Goal: Book appointment/travel/reservation

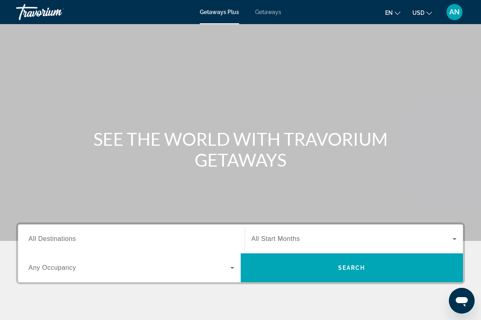
click at [102, 240] on input "Destination All Destinations" at bounding box center [131, 239] width 206 height 10
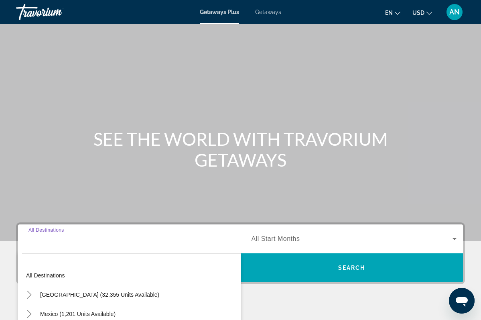
scroll to position [143, 0]
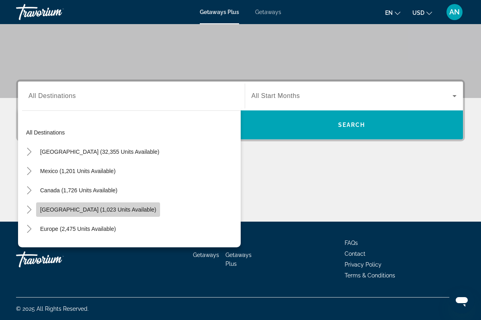
click at [103, 211] on span "[GEOGRAPHIC_DATA] (1,023 units available)" at bounding box center [98, 209] width 116 height 6
type input "**********"
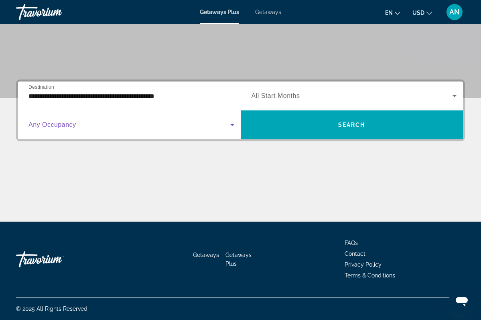
click at [119, 128] on span "Search widget" at bounding box center [129, 125] width 202 height 10
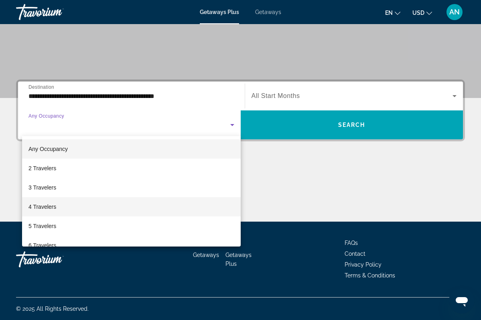
click at [62, 207] on mat-option "4 Travelers" at bounding box center [131, 206] width 218 height 19
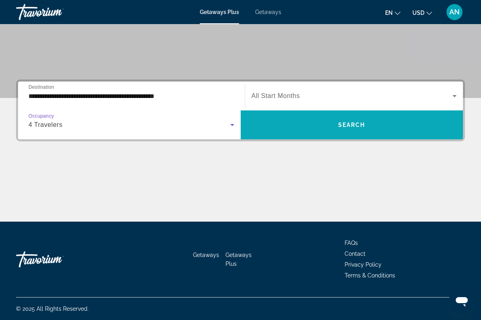
click at [353, 124] on span "Search" at bounding box center [351, 124] width 27 height 6
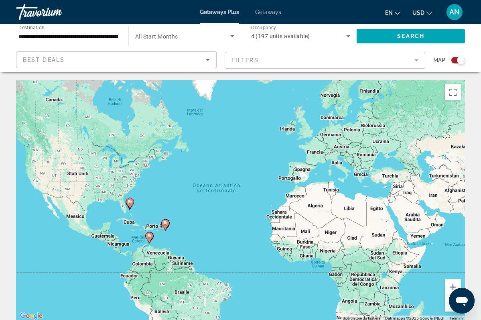
click at [150, 239] on icon "Main content" at bounding box center [148, 237] width 7 height 10
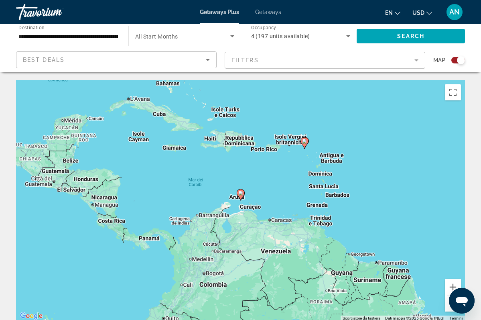
click at [236, 204] on div "Per navigare, premi i tasti Freccia. Per attivare il trascinamento con la tasti…" at bounding box center [240, 200] width 449 height 241
click at [249, 194] on div "Per attivare il trascinamento con la tastiera, premi Alt + Invio. Nello stato d…" at bounding box center [240, 200] width 449 height 241
click at [305, 148] on gmp-advanced-marker "Main content" at bounding box center [304, 143] width 8 height 12
type input "**********"
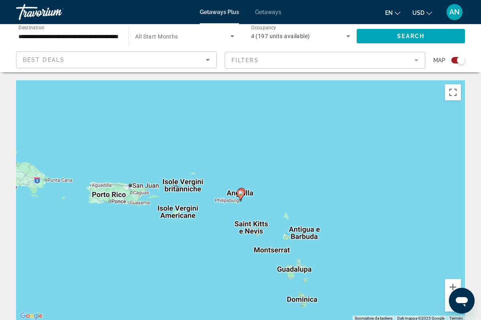
click at [240, 206] on div "Per navigare, premi i tasti Freccia. Per attivare il trascinamento con la tasti…" at bounding box center [240, 200] width 449 height 241
click at [262, 195] on div "Per attivare il trascinamento con la tastiera, premi Alt + Invio. Nello stato d…" at bounding box center [240, 200] width 449 height 241
click at [241, 195] on icon "Main content" at bounding box center [240, 194] width 7 height 10
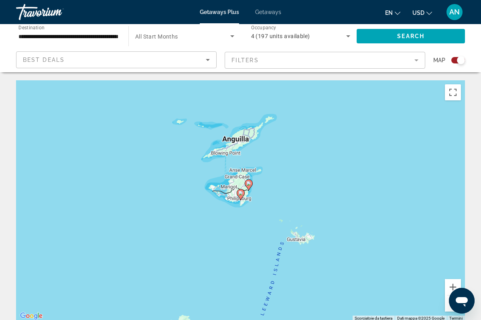
click at [260, 198] on div "Per navigare, premi i tasti Freccia. Per attivare il trascinamento con la tasti…" at bounding box center [240, 200] width 449 height 241
click at [242, 190] on icon "Main content" at bounding box center [240, 194] width 7 height 10
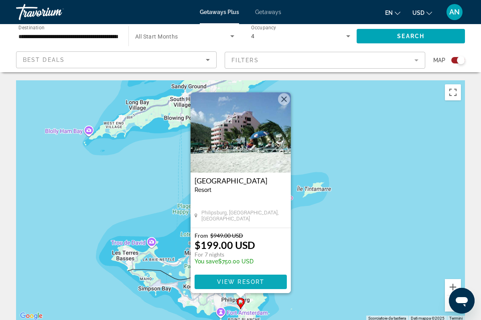
click at [242, 283] on span "View Resort" at bounding box center [239, 281] width 47 height 6
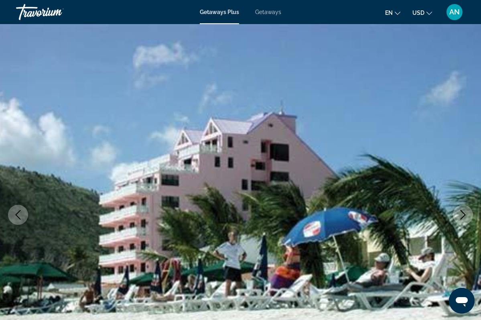
click at [21, 219] on icon "Previous image" at bounding box center [18, 215] width 10 height 10
click at [464, 215] on icon "Next image" at bounding box center [462, 215] width 5 height 10
click at [463, 216] on icon "Next image" at bounding box center [462, 215] width 5 height 10
click at [463, 216] on icon "Next image" at bounding box center [463, 215] width 10 height 10
click at [464, 215] on icon "Next image" at bounding box center [462, 215] width 5 height 10
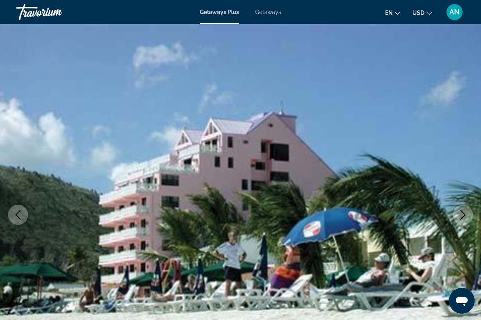
click at [465, 216] on icon "Next image" at bounding box center [463, 215] width 10 height 10
click at [20, 219] on button "Previous image" at bounding box center [18, 214] width 20 height 20
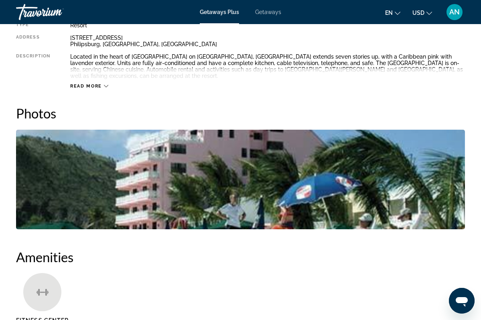
scroll to position [442, 0]
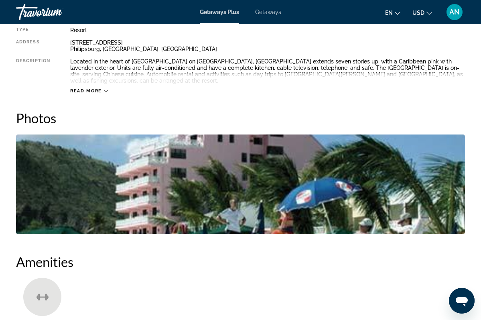
click at [251, 155] on img "Open full-screen image slider" at bounding box center [240, 183] width 449 height 99
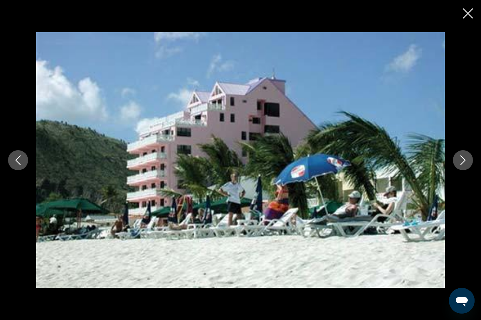
click at [251, 155] on img "Main content" at bounding box center [240, 160] width 409 height 256
click at [467, 160] on icon "Next image" at bounding box center [463, 160] width 10 height 10
click at [463, 157] on icon "Next image" at bounding box center [463, 160] width 10 height 10
click at [468, 16] on icon "Close slideshow" at bounding box center [468, 13] width 10 height 10
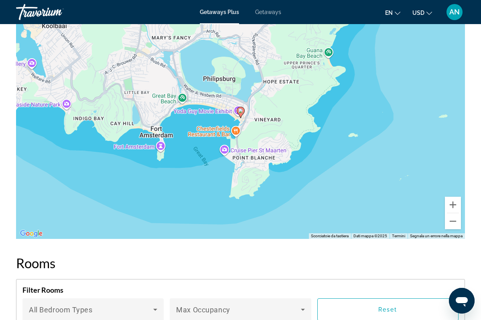
scroll to position [1105, 0]
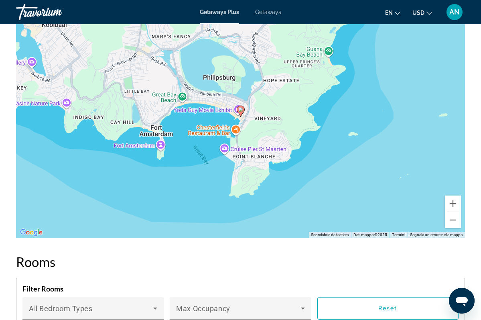
click at [242, 117] on gmp-advanced-marker "Main content" at bounding box center [241, 111] width 8 height 12
click at [242, 112] on image "Main content" at bounding box center [240, 109] width 5 height 5
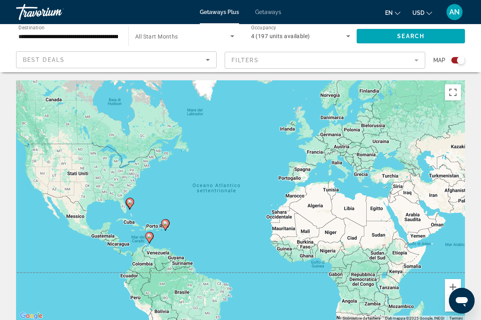
click at [130, 208] on icon "Main content" at bounding box center [129, 203] width 7 height 10
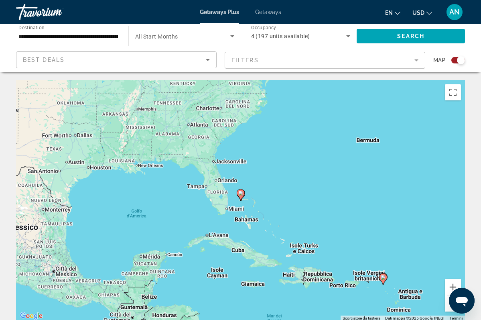
click at [241, 194] on image "Main content" at bounding box center [240, 192] width 5 height 5
type input "**********"
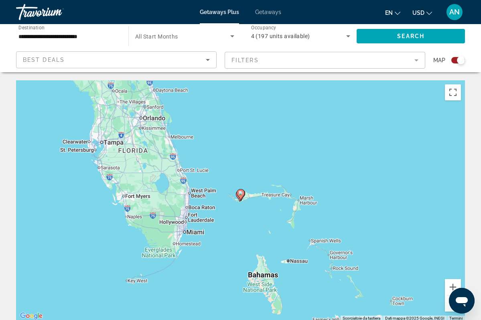
click at [241, 195] on image "Main content" at bounding box center [240, 192] width 5 height 5
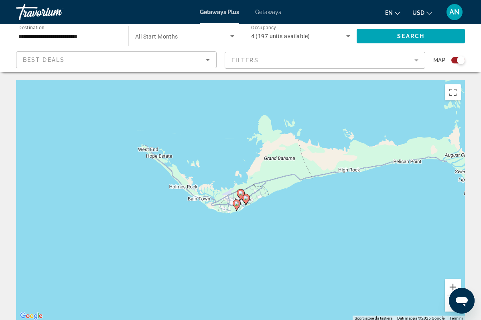
click at [241, 195] on image "Main content" at bounding box center [240, 192] width 5 height 5
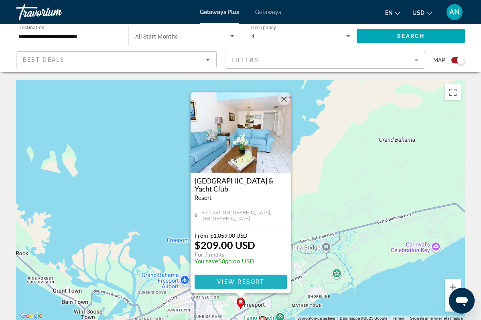
click at [251, 284] on span "View Resort" at bounding box center [239, 281] width 47 height 6
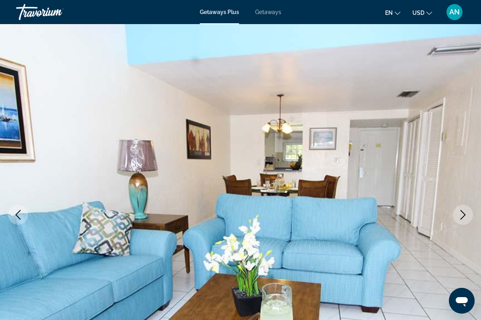
click at [463, 216] on icon "Next image" at bounding box center [462, 215] width 5 height 10
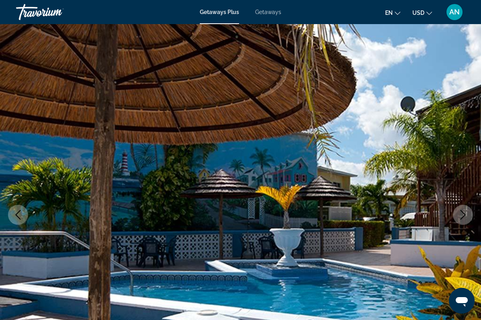
click at [463, 216] on icon "Next image" at bounding box center [462, 215] width 5 height 10
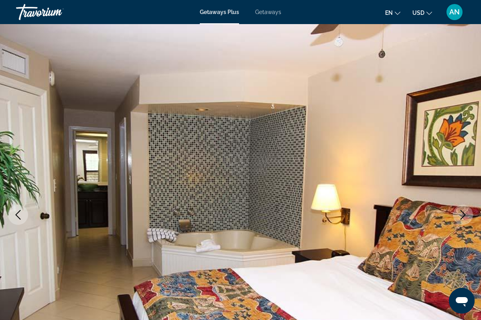
click at [463, 217] on icon "Next image" at bounding box center [463, 215] width 10 height 10
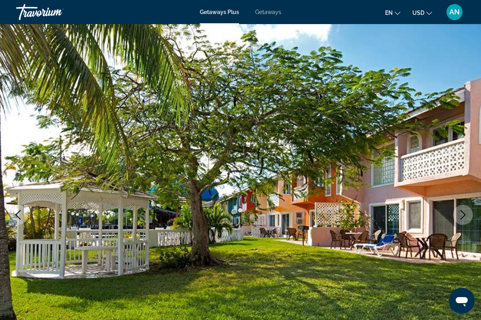
click at [463, 217] on icon "Next image" at bounding box center [463, 215] width 10 height 10
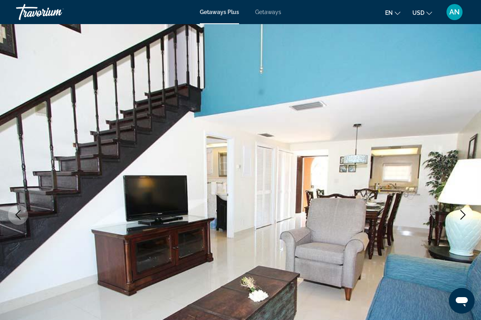
click at [463, 218] on icon "Next image" at bounding box center [463, 215] width 10 height 10
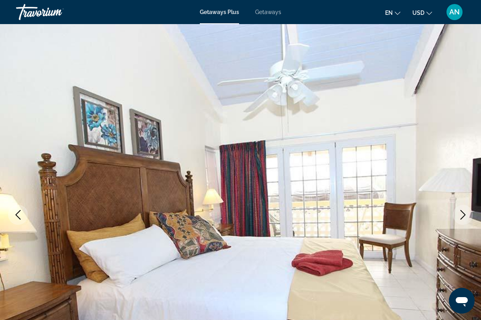
click at [463, 218] on icon "Next image" at bounding box center [463, 215] width 10 height 10
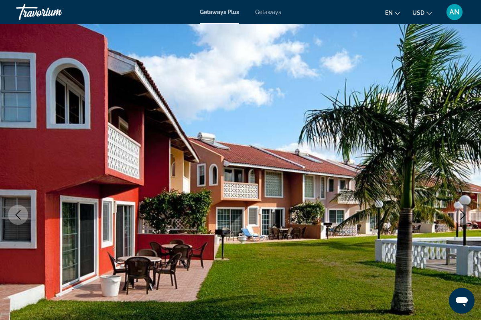
click at [463, 218] on icon "Next image" at bounding box center [463, 215] width 10 height 10
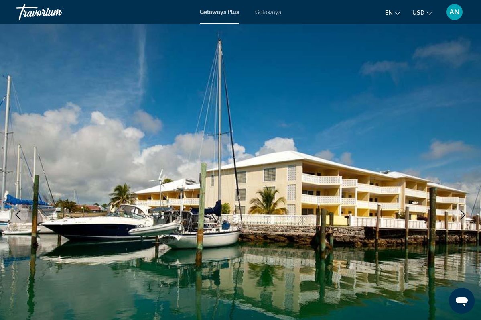
click at [463, 218] on icon "Next image" at bounding box center [463, 215] width 10 height 10
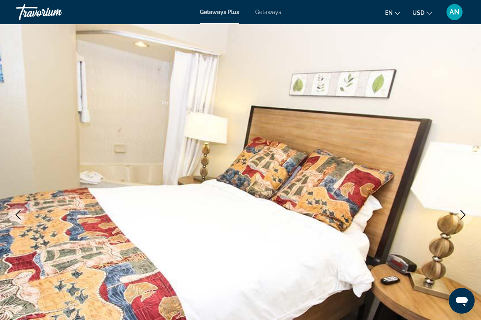
click at [463, 215] on icon "Next image" at bounding box center [463, 215] width 10 height 10
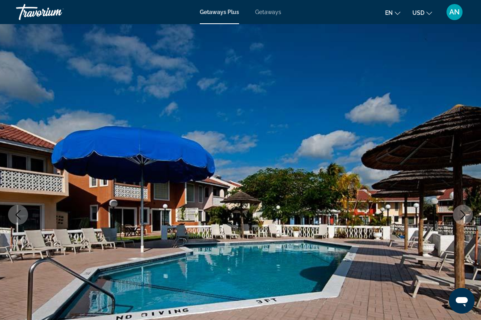
click at [463, 215] on icon "Next image" at bounding box center [463, 215] width 10 height 10
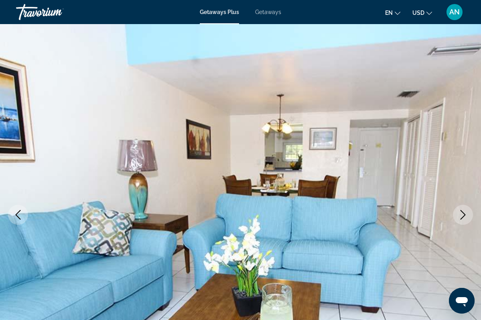
click at [463, 216] on icon "Next image" at bounding box center [463, 215] width 10 height 10
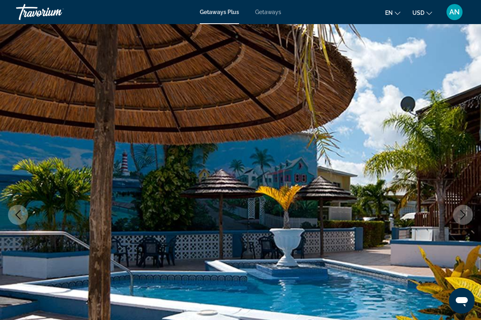
click at [24, 217] on button "Previous image" at bounding box center [18, 214] width 20 height 20
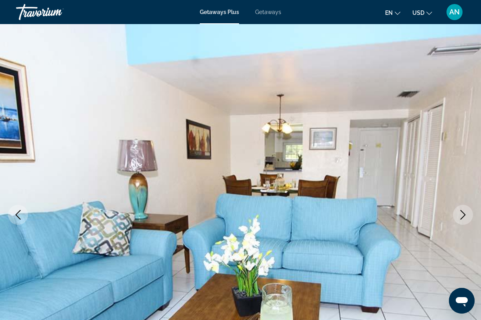
click at [21, 215] on icon "Previous image" at bounding box center [18, 215] width 10 height 10
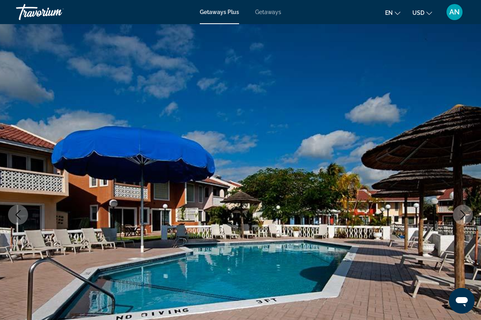
click at [21, 214] on icon "Previous image" at bounding box center [18, 215] width 10 height 10
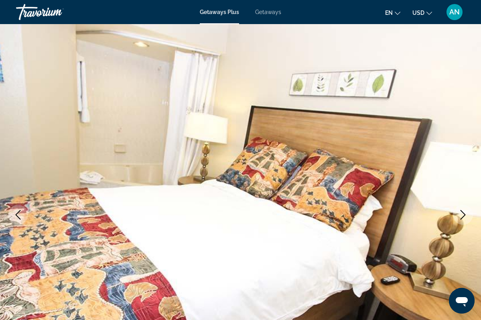
click at [21, 215] on icon "Previous image" at bounding box center [18, 215] width 10 height 10
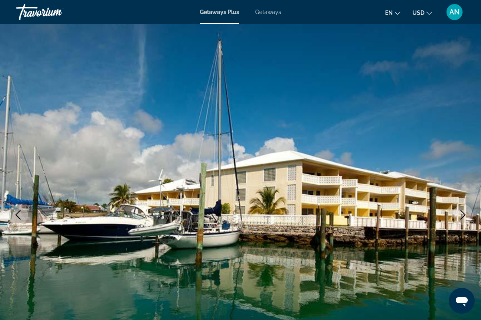
click at [21, 216] on icon "Previous image" at bounding box center [18, 215] width 10 height 10
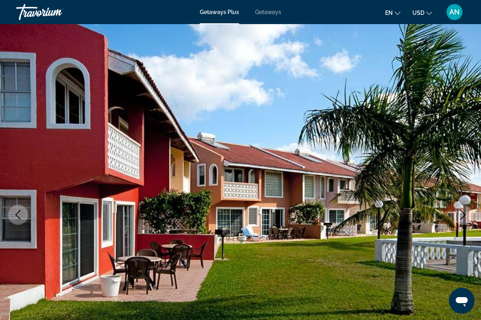
click at [21, 216] on icon "Previous image" at bounding box center [18, 215] width 10 height 10
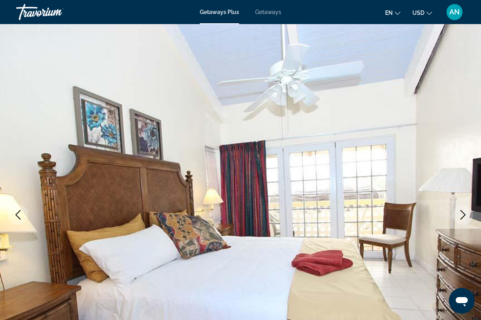
click at [22, 216] on icon "Previous image" at bounding box center [18, 215] width 10 height 10
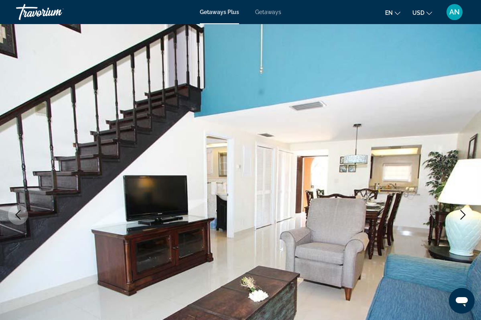
click at [463, 215] on icon "Next image" at bounding box center [463, 215] width 10 height 10
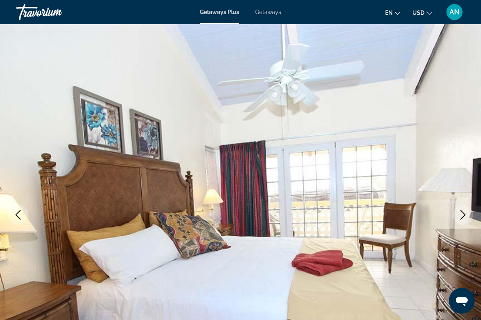
click at [463, 215] on icon "Next image" at bounding box center [463, 215] width 10 height 10
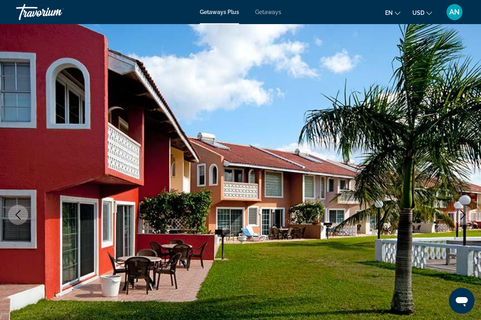
click at [463, 216] on icon "Next image" at bounding box center [463, 215] width 10 height 10
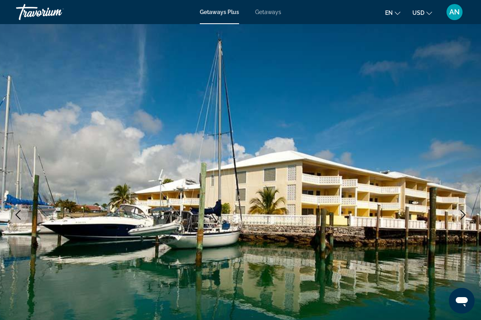
click at [462, 216] on icon "Next image" at bounding box center [462, 215] width 5 height 10
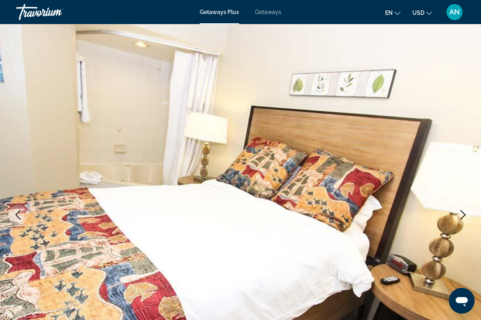
click at [462, 217] on icon "Next image" at bounding box center [462, 215] width 5 height 10
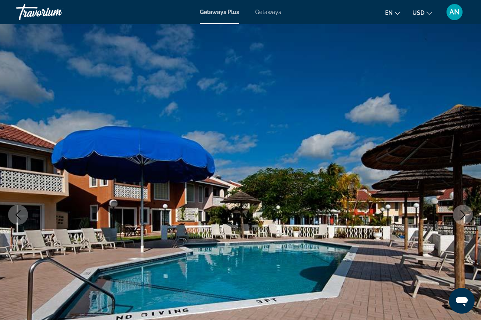
click at [462, 217] on icon "Next image" at bounding box center [462, 215] width 5 height 10
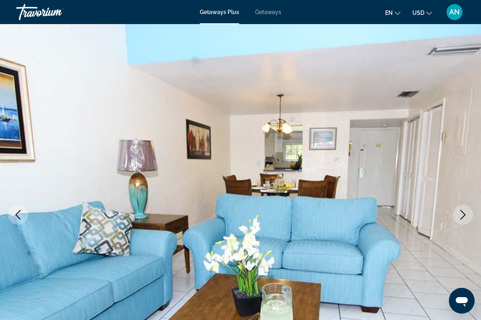
click at [462, 217] on icon "Next image" at bounding box center [462, 215] width 5 height 10
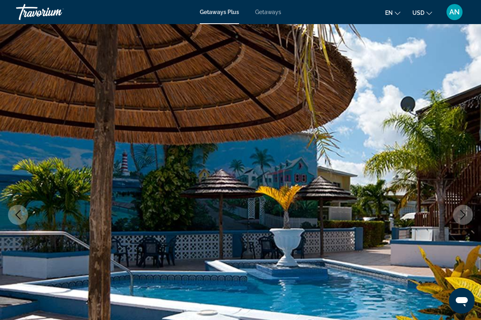
click at [461, 217] on icon "Next image" at bounding box center [462, 215] width 5 height 10
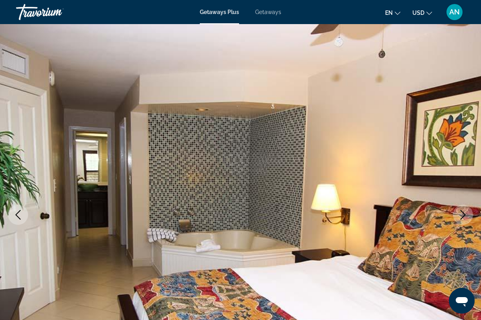
click at [461, 218] on icon "Next image" at bounding box center [462, 215] width 5 height 10
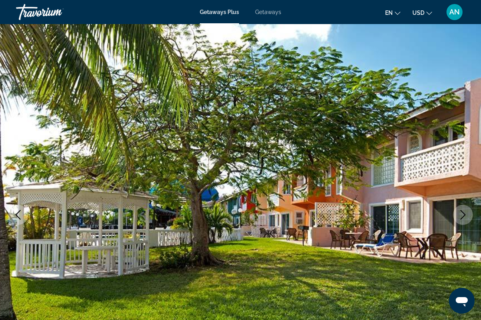
click at [464, 216] on icon "Next image" at bounding box center [462, 215] width 5 height 10
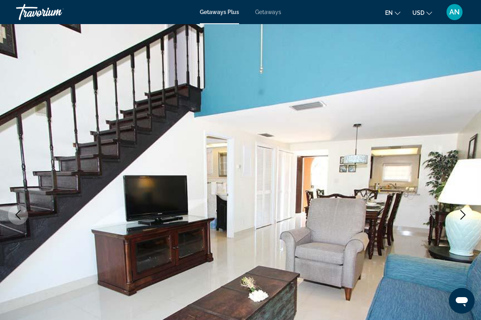
click at [464, 216] on icon "Next image" at bounding box center [462, 215] width 5 height 10
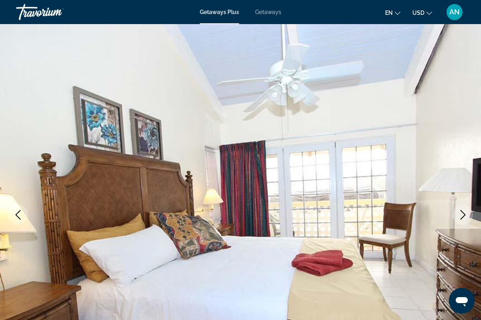
click at [464, 216] on icon "Next image" at bounding box center [463, 215] width 10 height 10
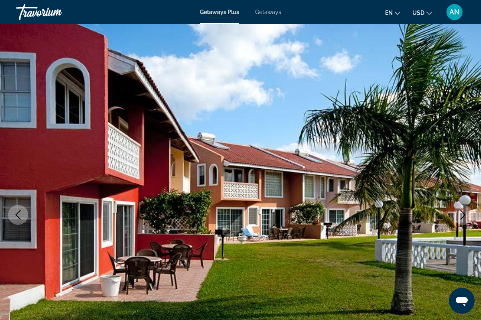
click at [463, 216] on icon "Next image" at bounding box center [463, 215] width 10 height 10
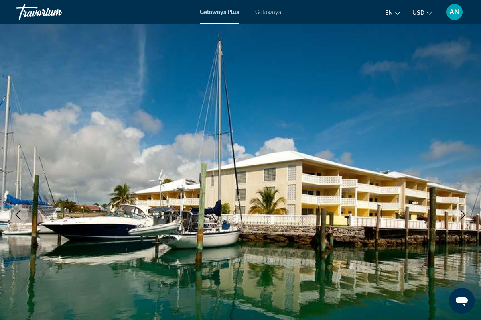
click at [463, 218] on icon "Next image" at bounding box center [463, 215] width 10 height 10
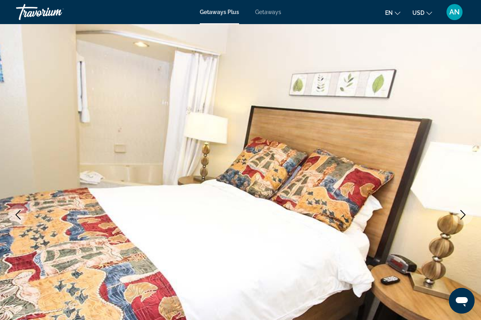
click at [464, 215] on icon "Next image" at bounding box center [462, 215] width 5 height 10
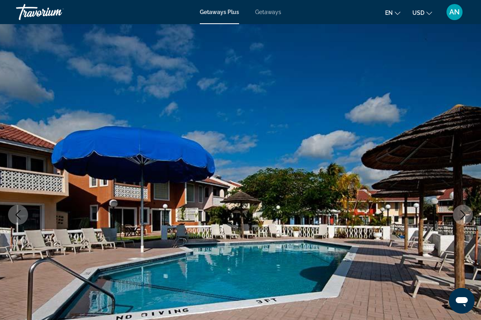
click at [464, 215] on icon "Next image" at bounding box center [462, 215] width 5 height 10
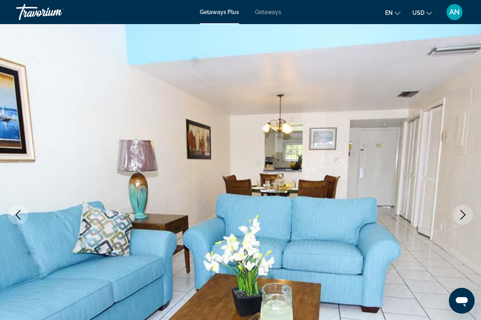
click at [464, 215] on icon "Next image" at bounding box center [462, 215] width 5 height 10
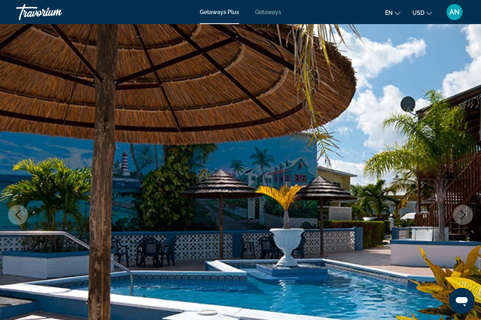
click at [464, 215] on icon "Next image" at bounding box center [462, 215] width 5 height 10
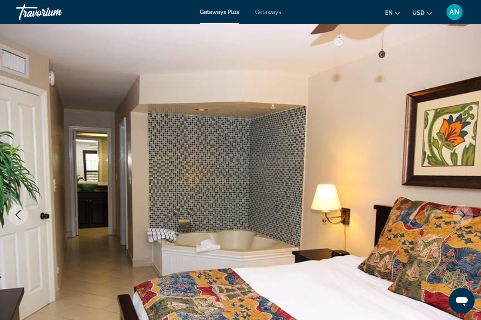
click at [464, 215] on icon "Next image" at bounding box center [462, 215] width 5 height 10
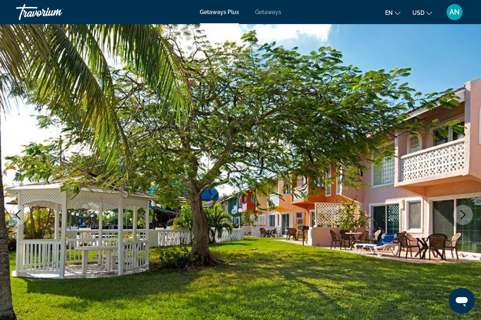
click at [464, 215] on icon "Next image" at bounding box center [462, 215] width 5 height 10
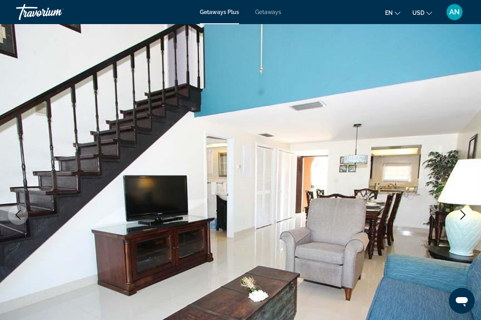
click at [464, 215] on icon "Next image" at bounding box center [462, 215] width 5 height 10
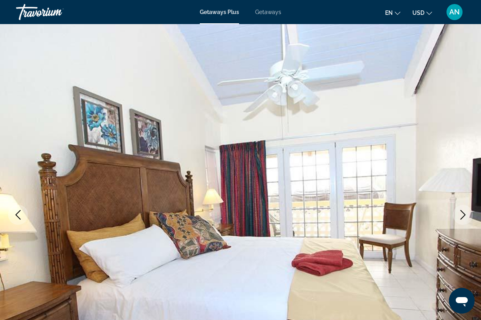
click at [464, 215] on icon "Next image" at bounding box center [462, 215] width 5 height 10
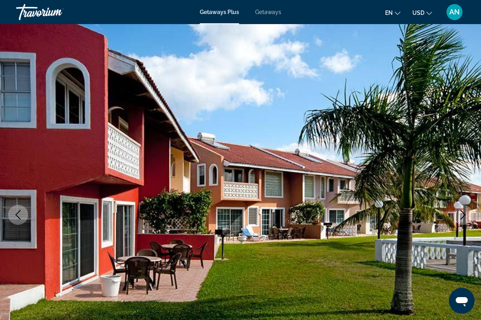
click at [464, 215] on icon "Next image" at bounding box center [462, 215] width 5 height 10
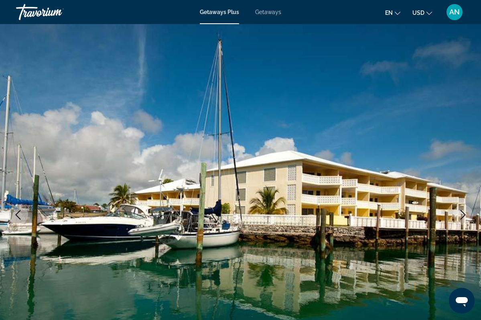
click at [464, 215] on icon "Next image" at bounding box center [462, 215] width 5 height 10
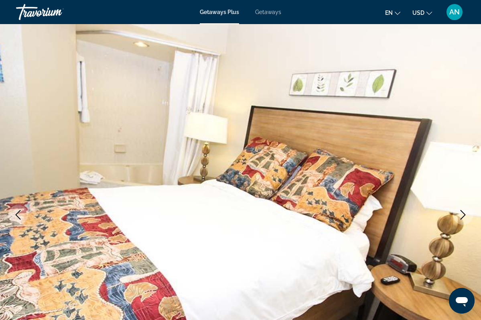
click at [464, 215] on icon "Next image" at bounding box center [462, 215] width 5 height 10
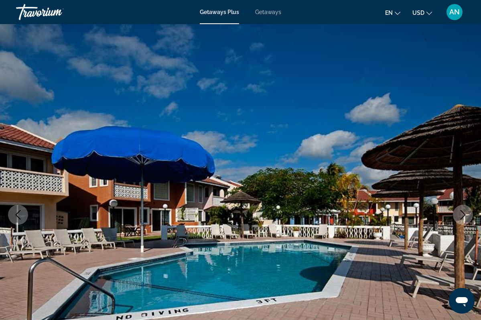
click at [464, 215] on icon "Next image" at bounding box center [462, 215] width 5 height 10
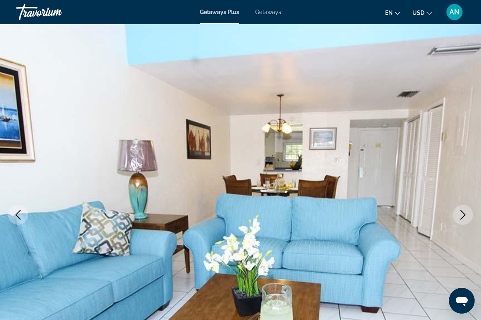
click at [465, 215] on icon "Next image" at bounding box center [463, 215] width 10 height 10
